Goal: Task Accomplishment & Management: Manage account settings

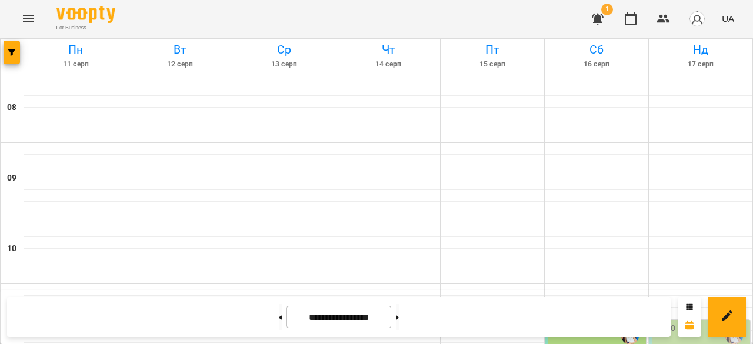
scroll to position [118, 0]
click at [710, 322] on div "11:30" at bounding box center [700, 335] width 93 height 27
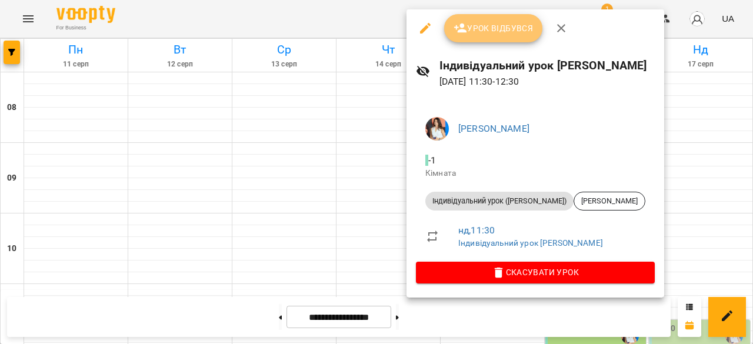
click at [482, 31] on span "Урок відбувся" at bounding box center [493, 28] width 80 height 14
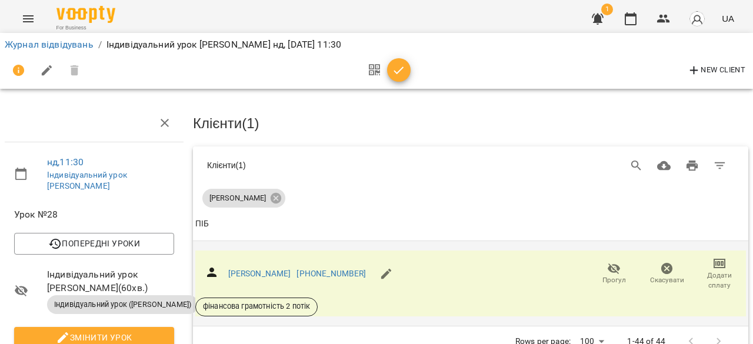
click at [717, 272] on span "Додати сплату" at bounding box center [719, 280] width 39 height 20
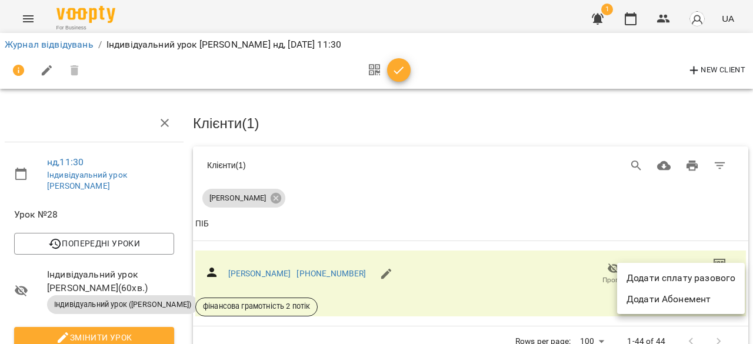
click at [684, 270] on li "Додати сплату разового" at bounding box center [681, 278] width 128 height 21
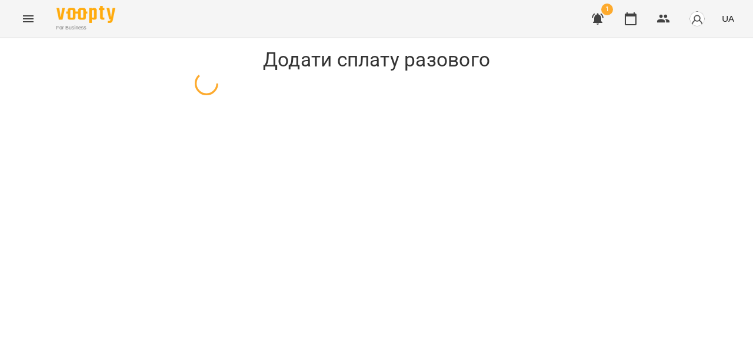
select select "**********"
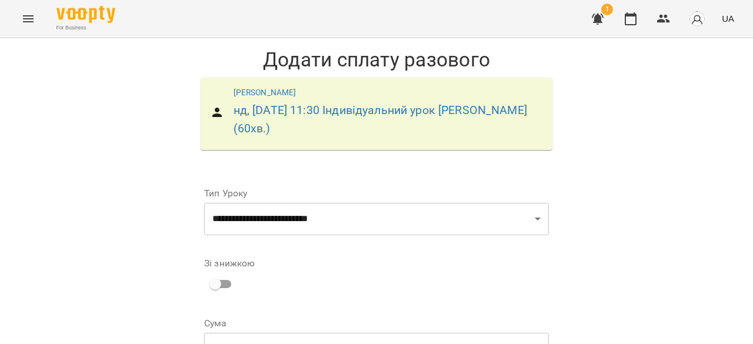
scroll to position [111, 0]
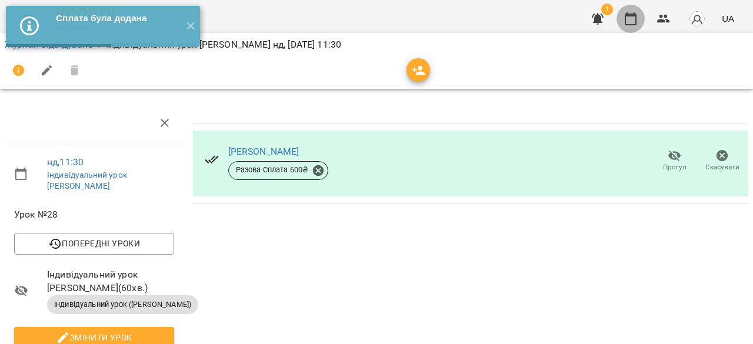
click at [634, 18] on icon "button" at bounding box center [630, 19] width 14 height 14
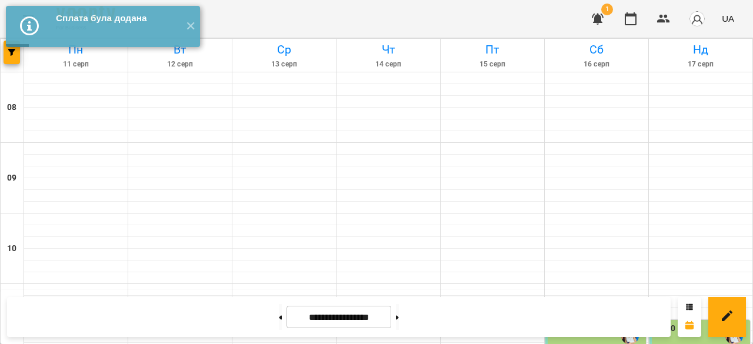
scroll to position [149, 0]
